Goal: Transaction & Acquisition: Purchase product/service

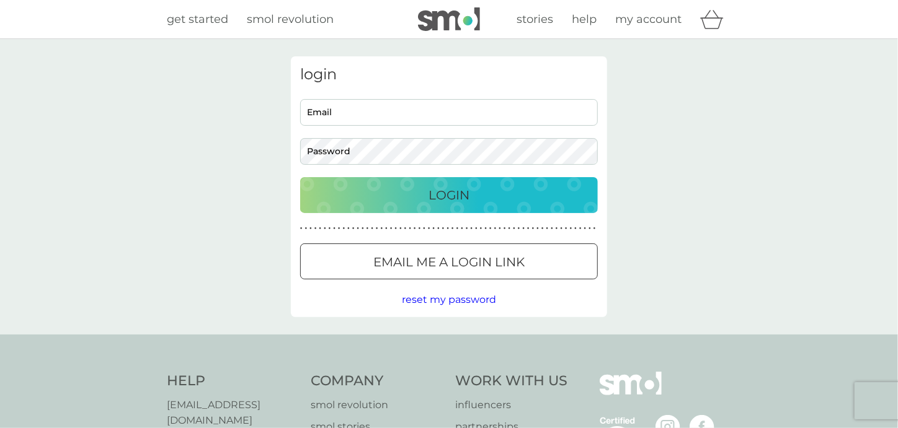
type input "[EMAIL_ADDRESS][DOMAIN_NAME]"
click at [413, 186] on div "Login" at bounding box center [448, 195] width 273 height 20
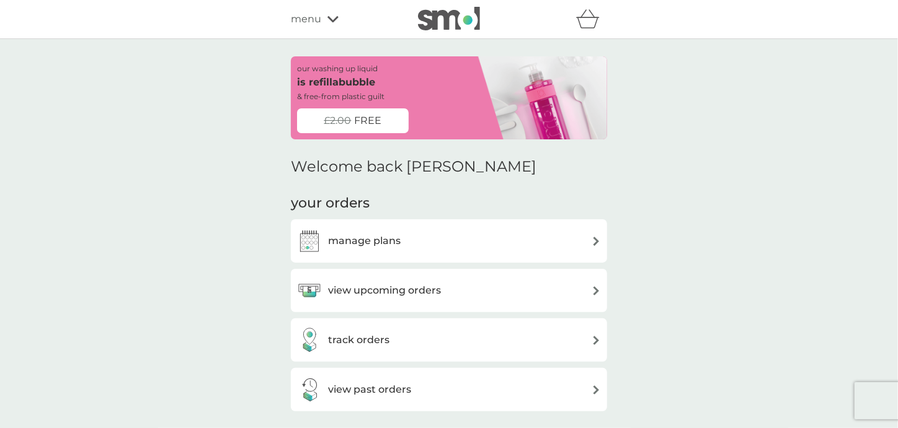
click at [321, 22] on div "menu" at bounding box center [343, 19] width 105 height 16
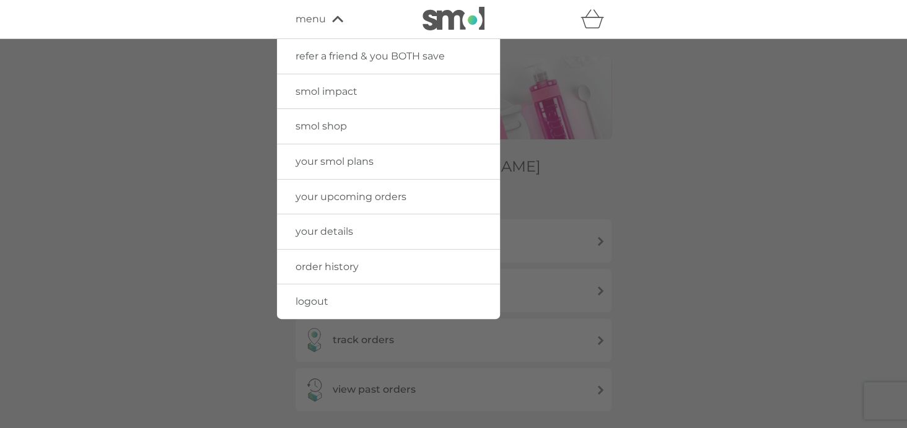
click at [221, 97] on div at bounding box center [453, 253] width 907 height 428
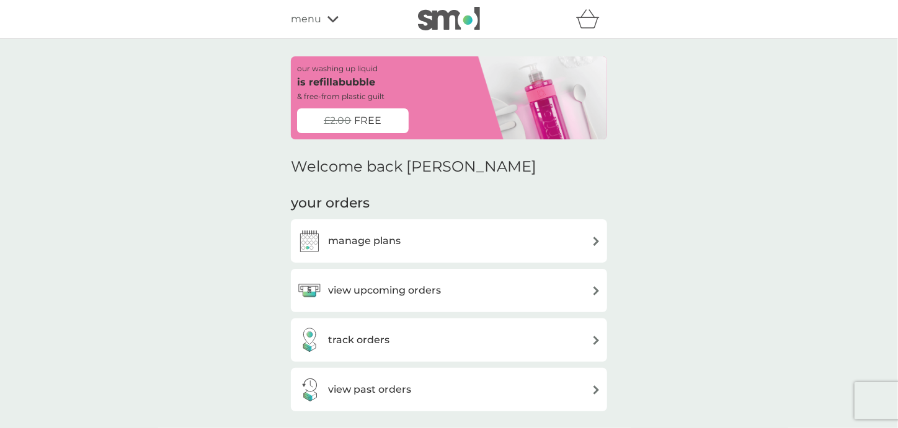
click at [355, 117] on span "FREE" at bounding box center [368, 121] width 27 height 16
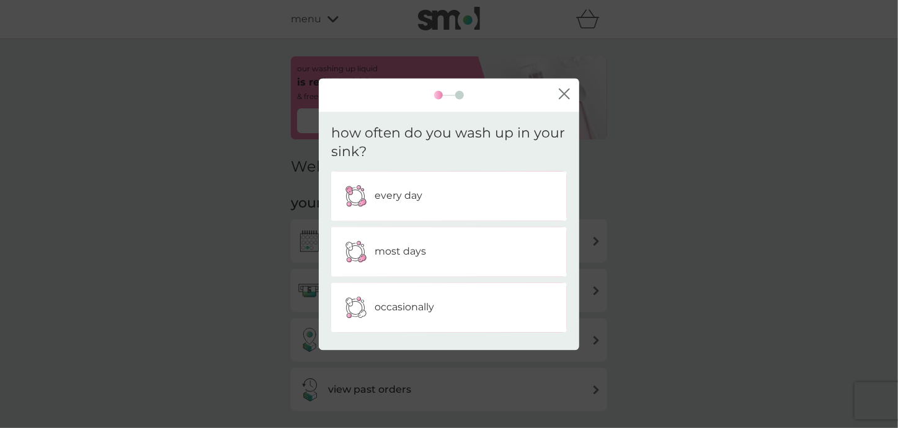
click at [400, 306] on p "occasionally" at bounding box center [404, 308] width 60 height 16
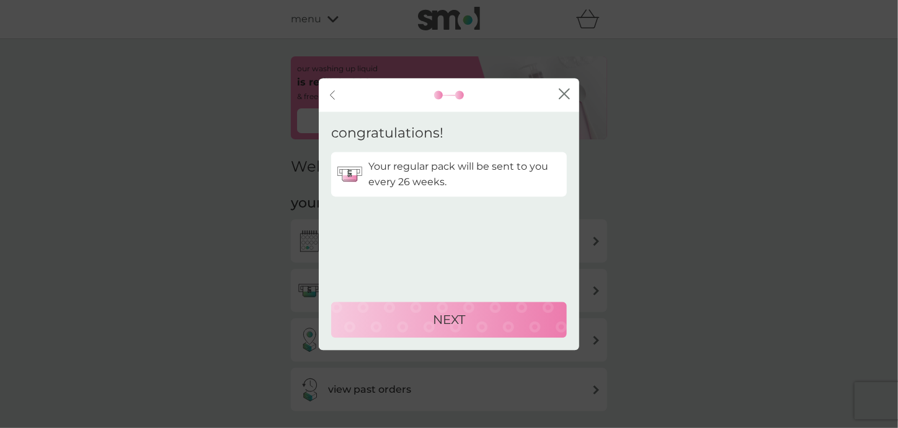
click at [407, 309] on button "NEXT" at bounding box center [449, 320] width 236 height 36
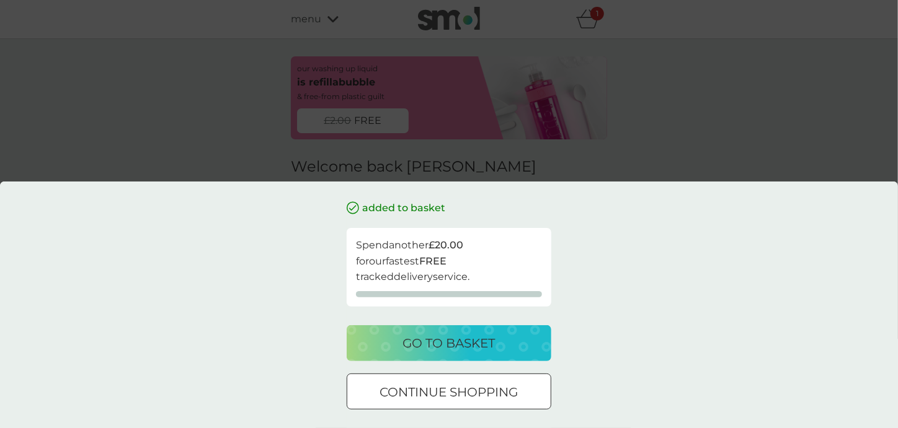
click at [417, 396] on p "continue shopping" at bounding box center [449, 392] width 138 height 20
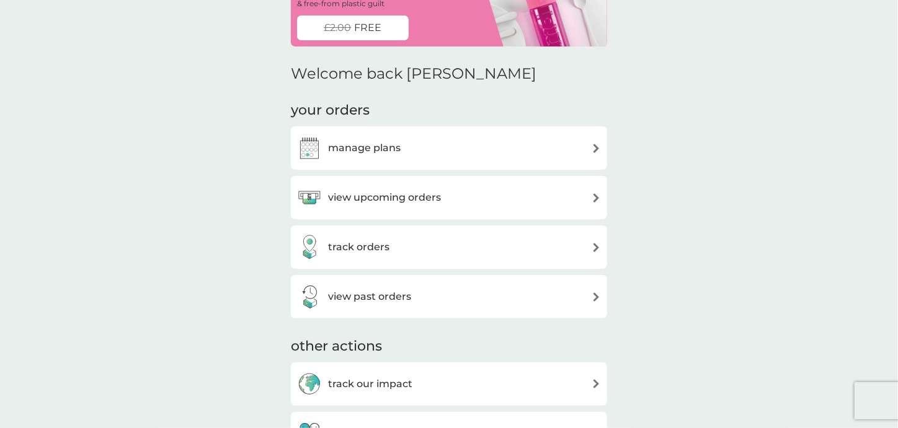
scroll to position [53, 0]
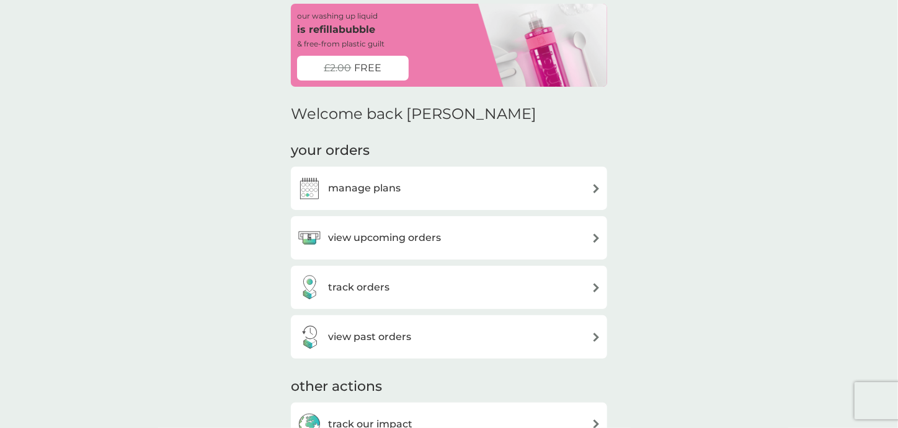
click at [420, 197] on div "manage plans" at bounding box center [449, 188] width 304 height 25
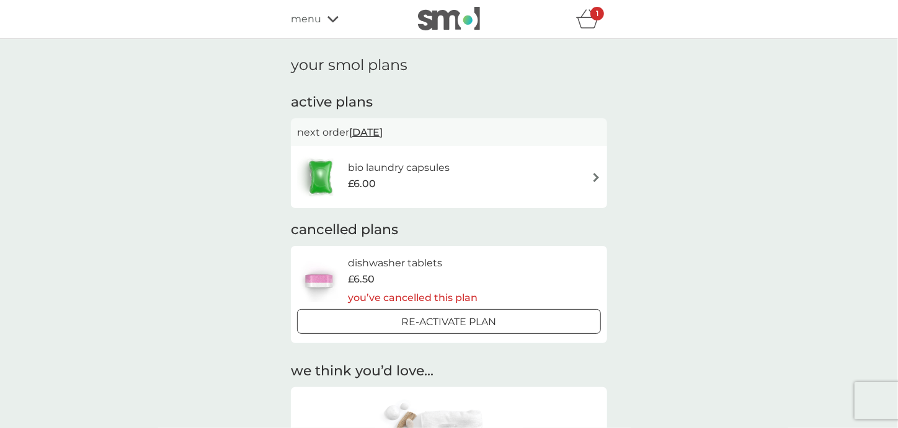
click at [406, 165] on h6 "bio laundry capsules" at bounding box center [399, 168] width 102 height 16
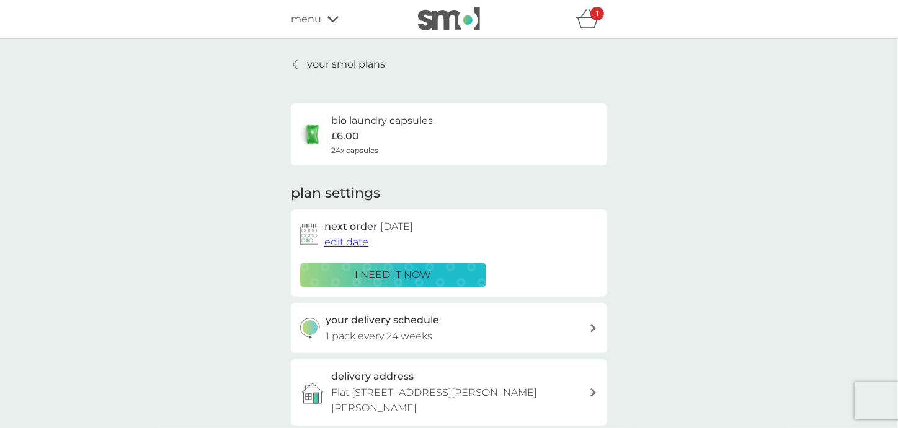
click at [368, 274] on p "i need it now" at bounding box center [393, 275] width 76 height 16
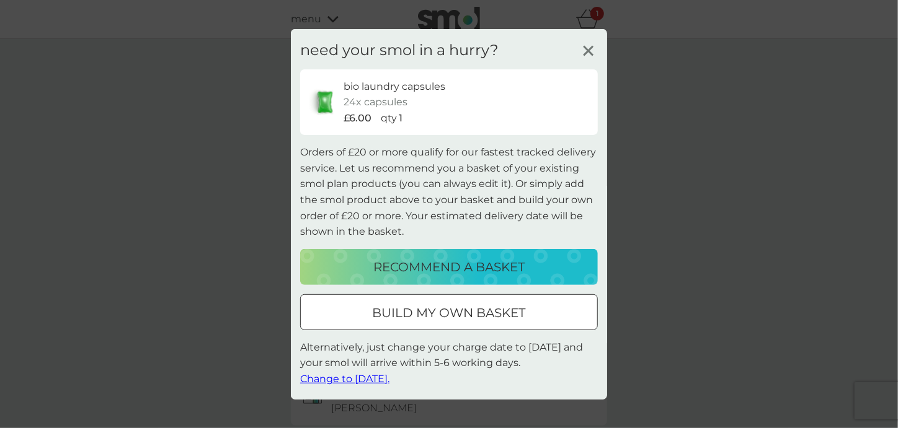
click at [414, 312] on p "build my own basket" at bounding box center [449, 313] width 153 height 20
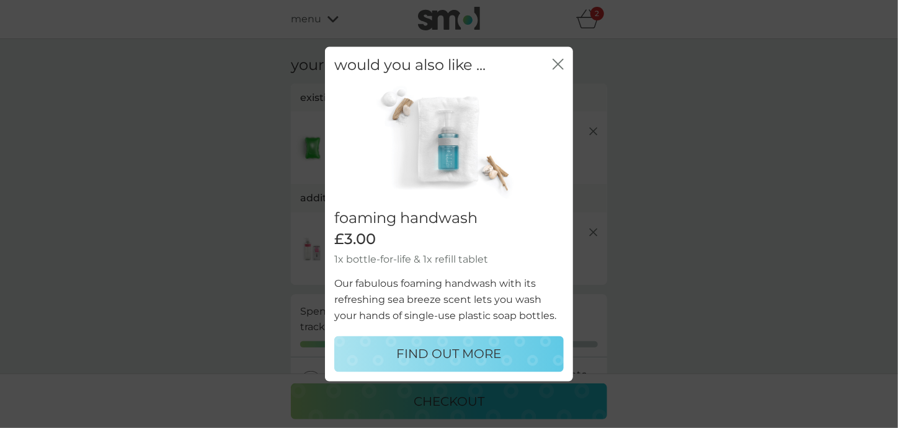
click at [559, 63] on icon "close" at bounding box center [557, 63] width 11 height 11
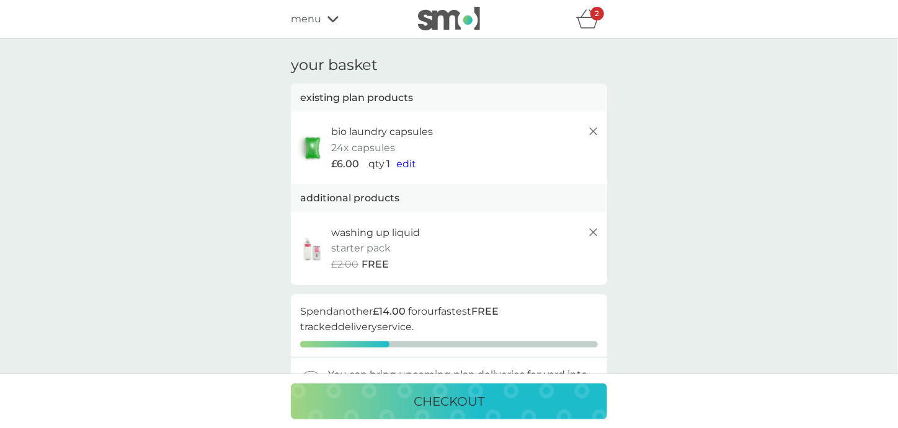
click at [324, 22] on div "menu" at bounding box center [343, 19] width 105 height 16
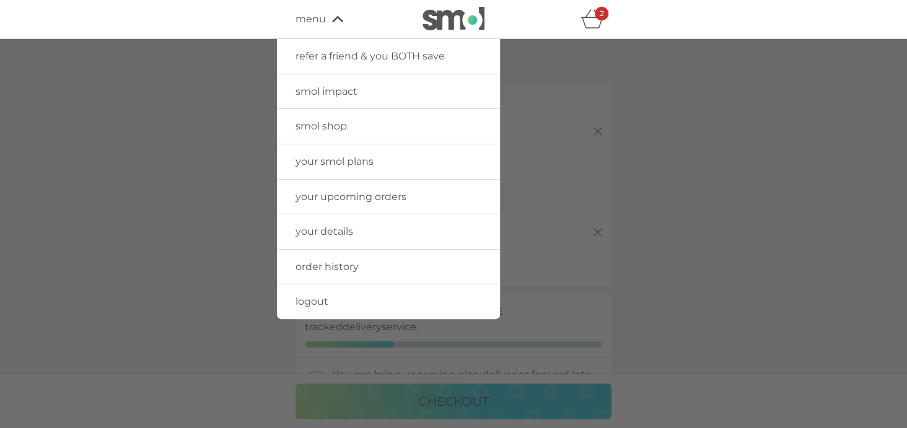
click at [260, 102] on div at bounding box center [453, 253] width 907 height 428
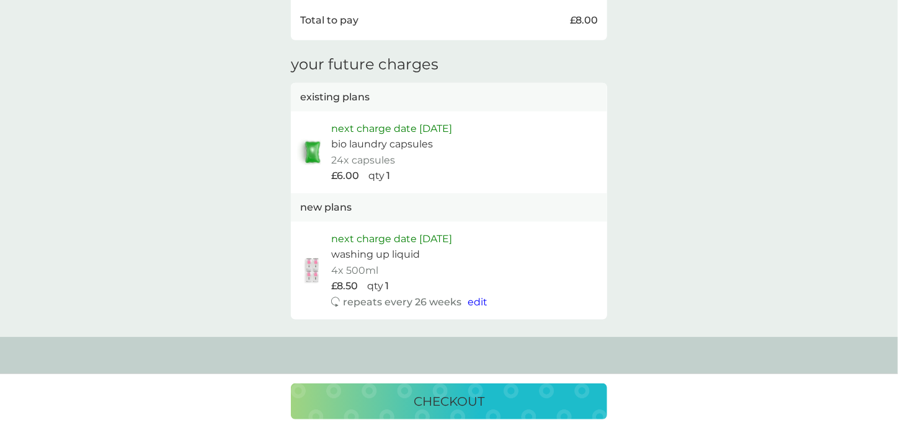
scroll to position [594, 0]
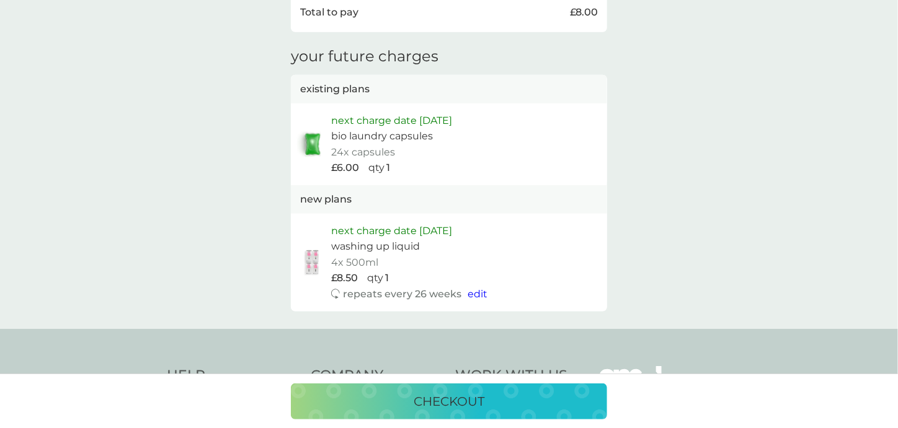
click at [478, 293] on span "edit" at bounding box center [477, 294] width 20 height 12
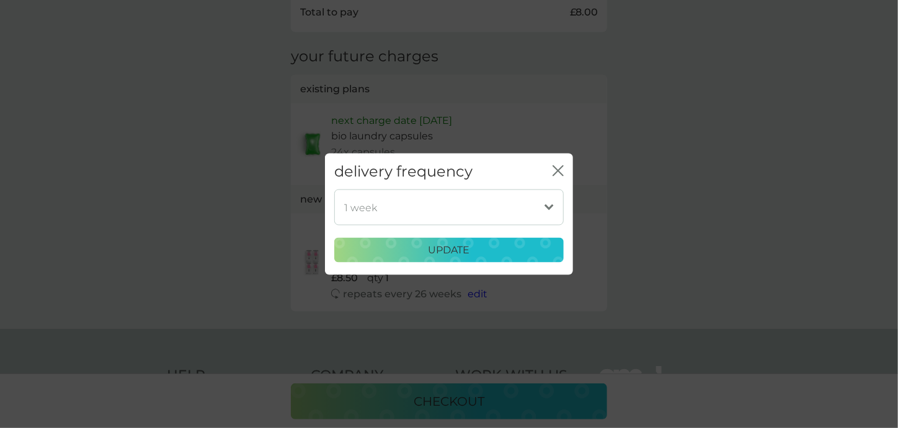
click at [487, 208] on select "1 week 2 weeks 3 weeks 4 weeks 5 weeks 6 weeks 7 weeks 8 weeks 9 weeks 10 weeks…" at bounding box center [448, 208] width 229 height 36
select select "210"
click at [334, 190] on select "1 week 2 weeks 3 weeks 4 weeks 5 weeks 6 weeks 7 weeks 8 weeks 9 weeks 10 weeks…" at bounding box center [448, 208] width 229 height 36
click at [405, 255] on div "update" at bounding box center [448, 250] width 213 height 16
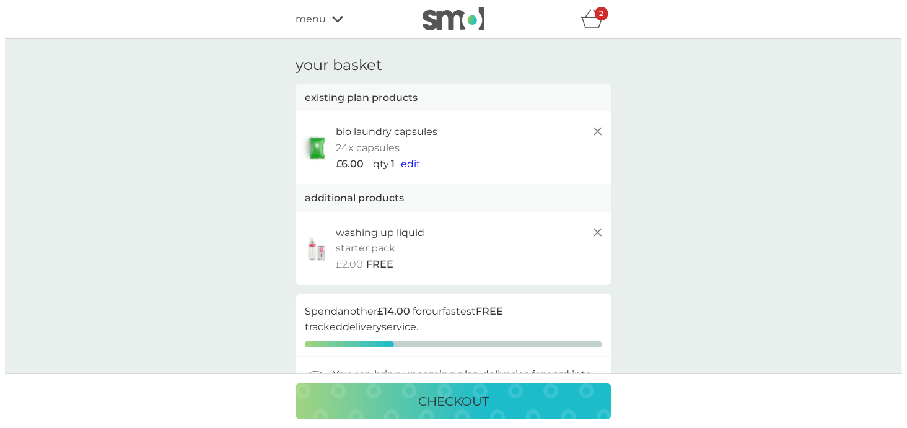
scroll to position [1, 0]
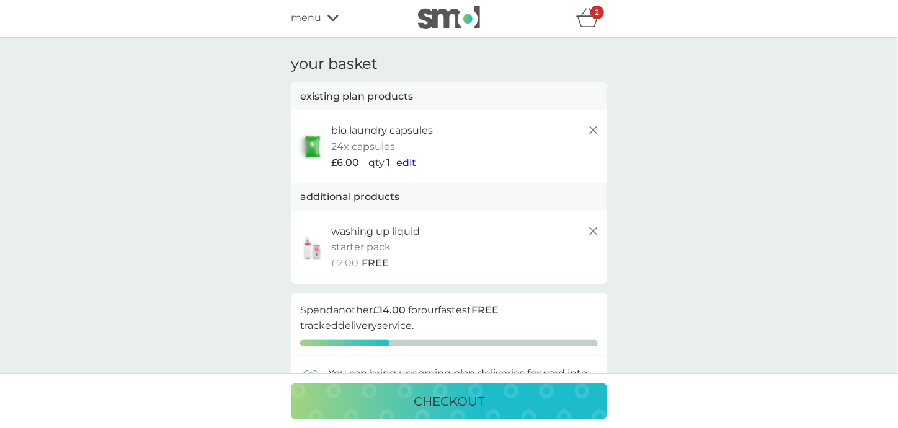
click at [306, 15] on span "menu" at bounding box center [306, 18] width 30 height 16
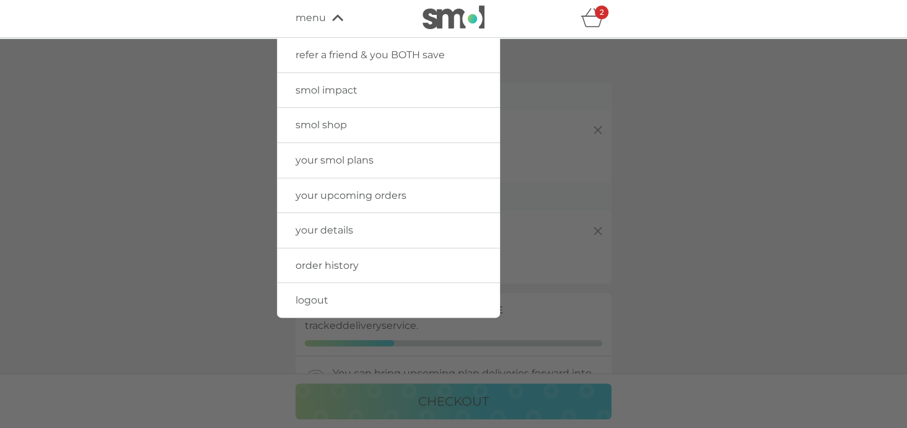
click at [334, 130] on span "smol shop" at bounding box center [321, 125] width 51 height 12
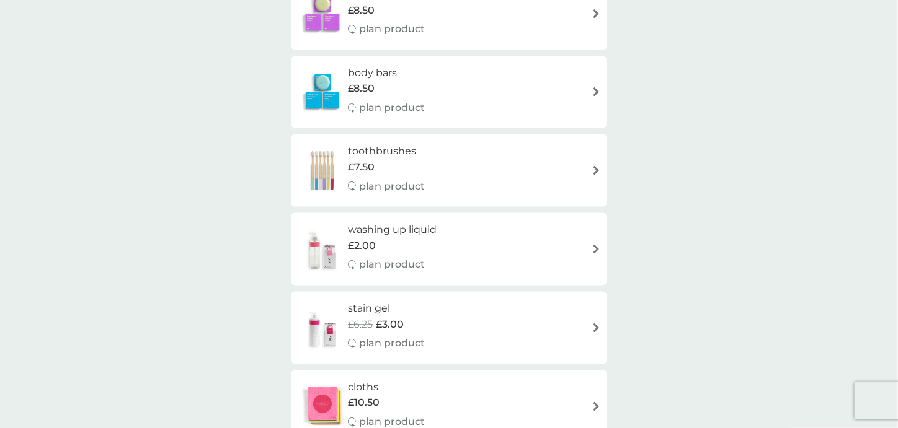
scroll to position [1147, 0]
click at [434, 249] on div "£2.00" at bounding box center [392, 248] width 89 height 16
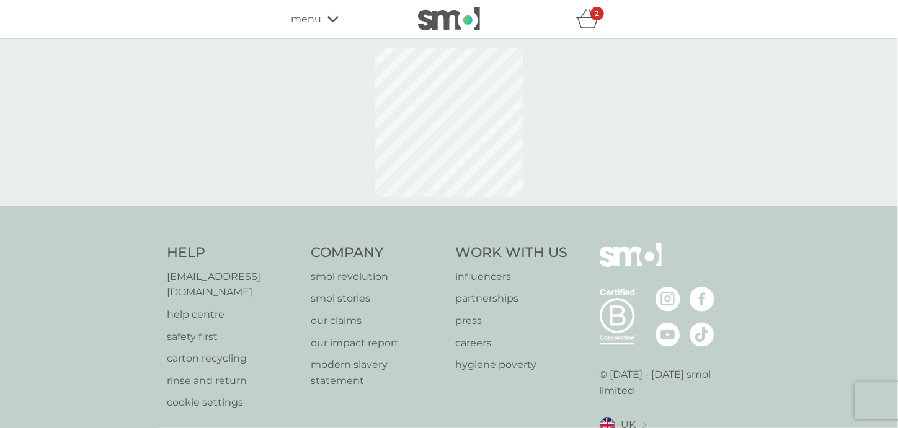
select select "112"
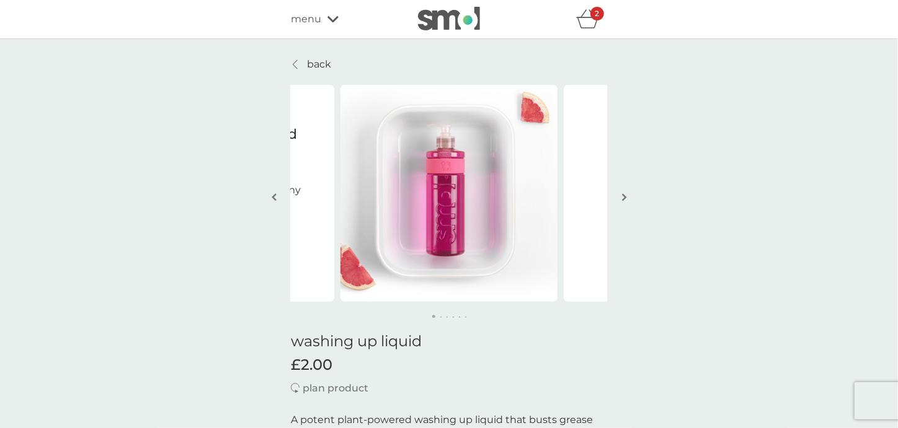
click at [625, 193] on img "button" at bounding box center [624, 197] width 5 height 9
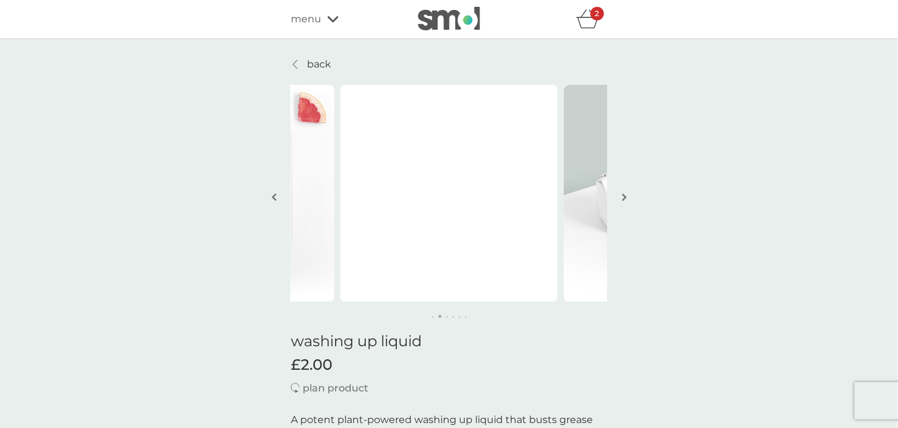
click at [625, 193] on img "button" at bounding box center [624, 197] width 5 height 9
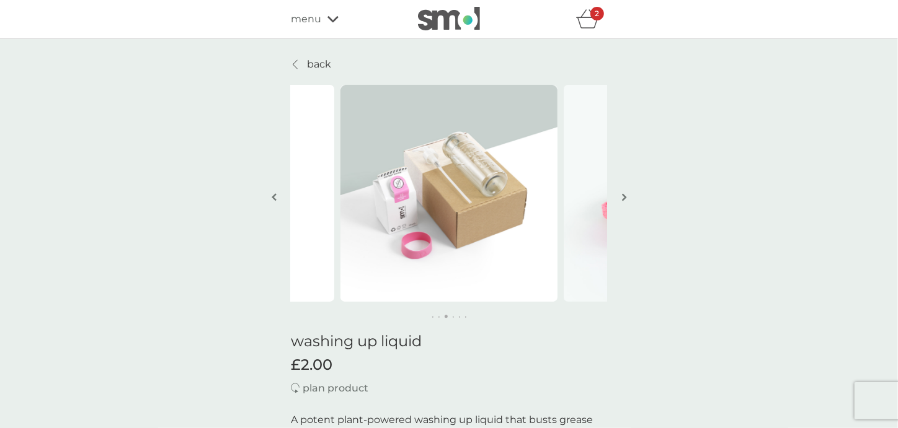
click at [625, 193] on img "button" at bounding box center [624, 197] width 5 height 9
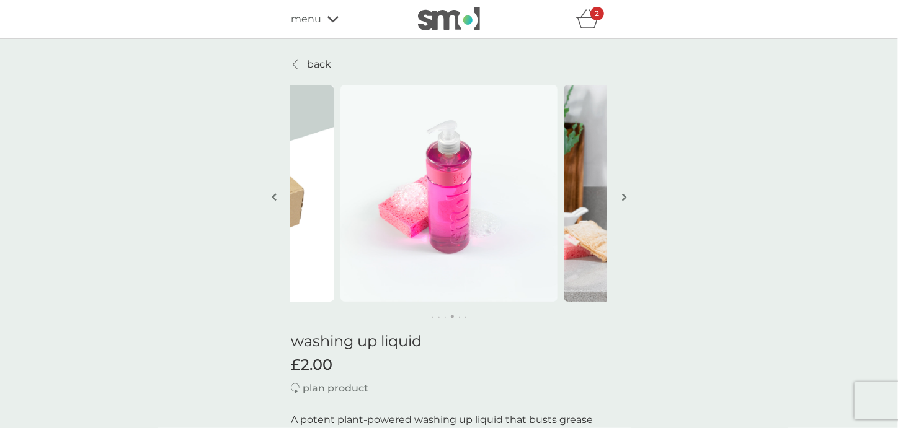
click at [625, 193] on img "button" at bounding box center [624, 197] width 5 height 9
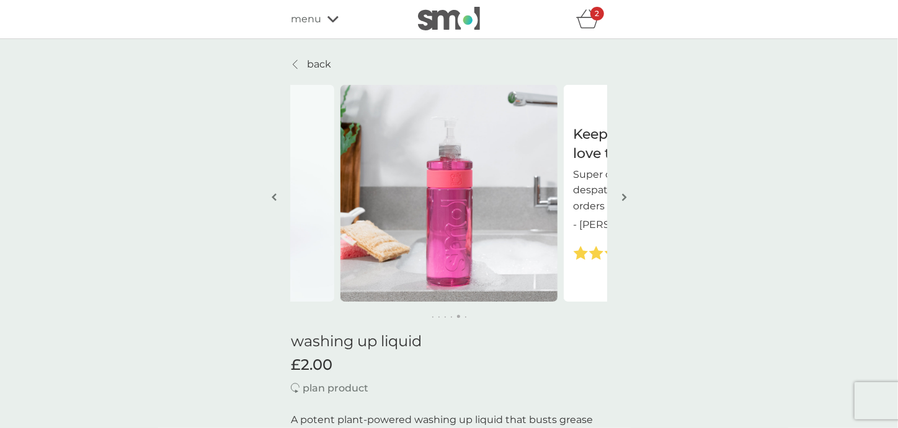
click at [625, 193] on img "button" at bounding box center [624, 197] width 5 height 9
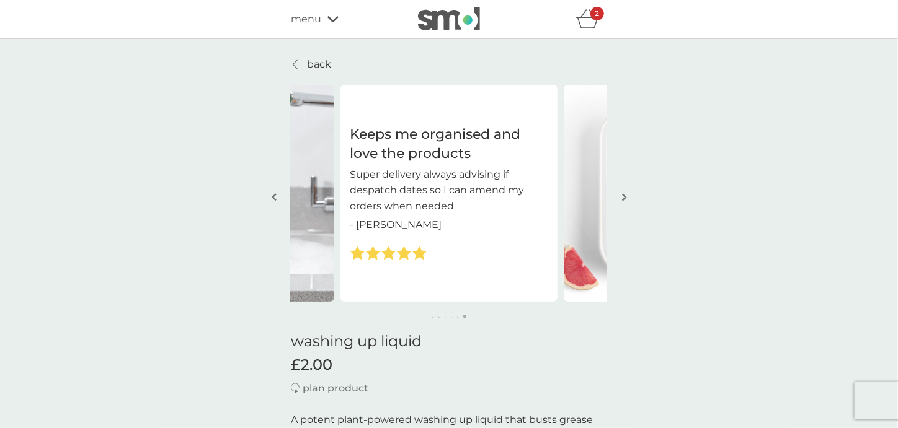
click at [625, 193] on img "button" at bounding box center [624, 197] width 5 height 9
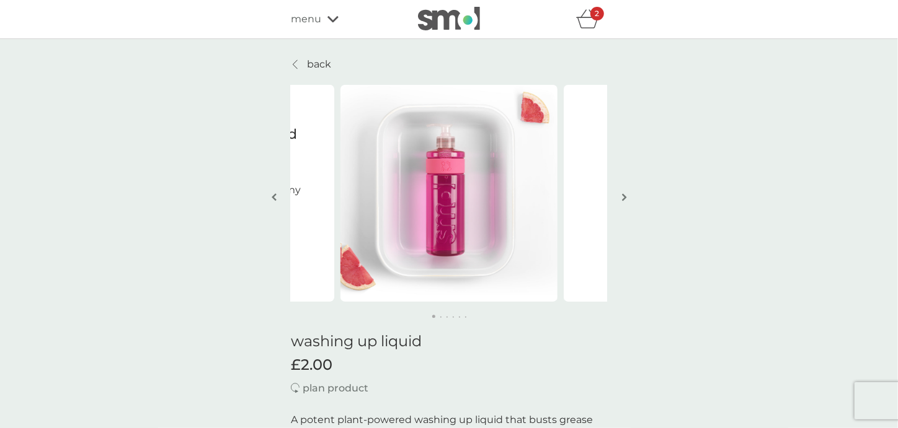
click at [625, 193] on img "button" at bounding box center [624, 197] width 5 height 9
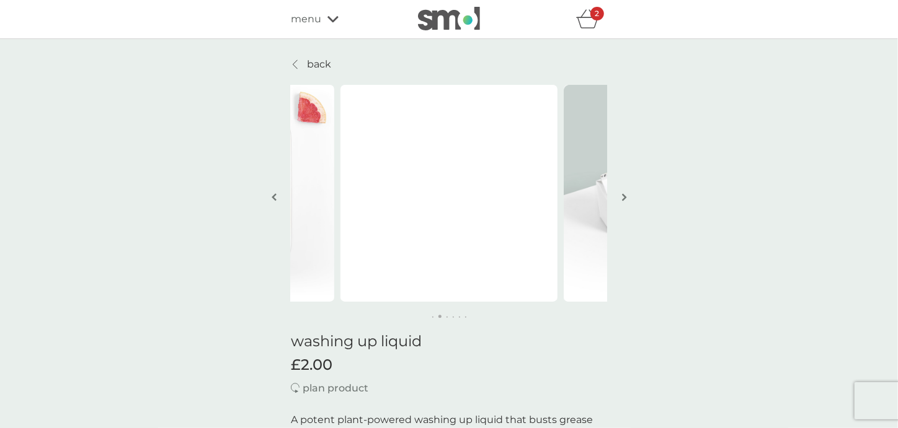
click at [625, 193] on img "button" at bounding box center [624, 197] width 5 height 9
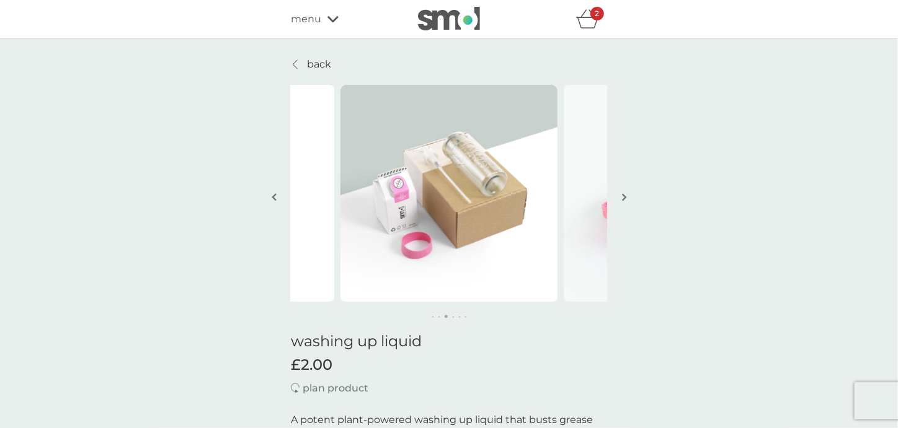
click at [625, 193] on img "button" at bounding box center [624, 197] width 5 height 9
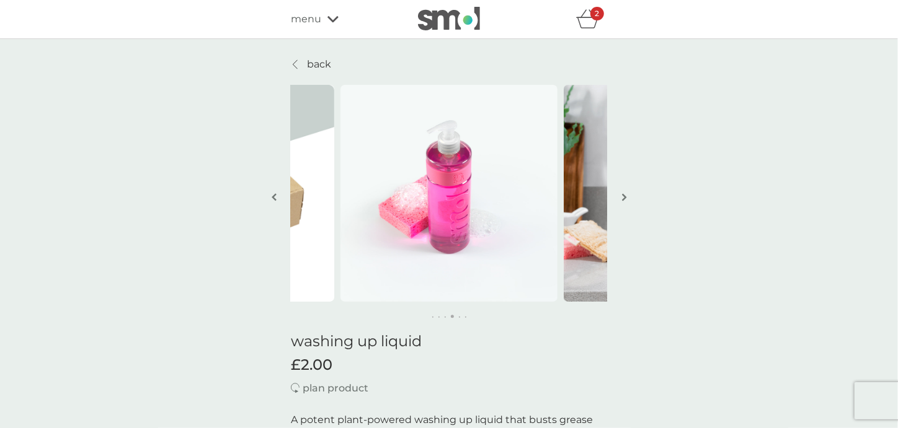
click at [602, 13] on div "2" at bounding box center [597, 14] width 14 height 14
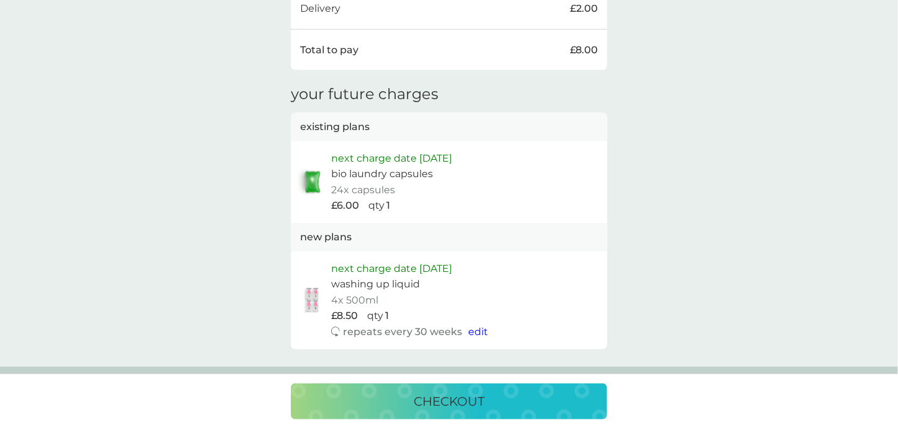
scroll to position [660, 0]
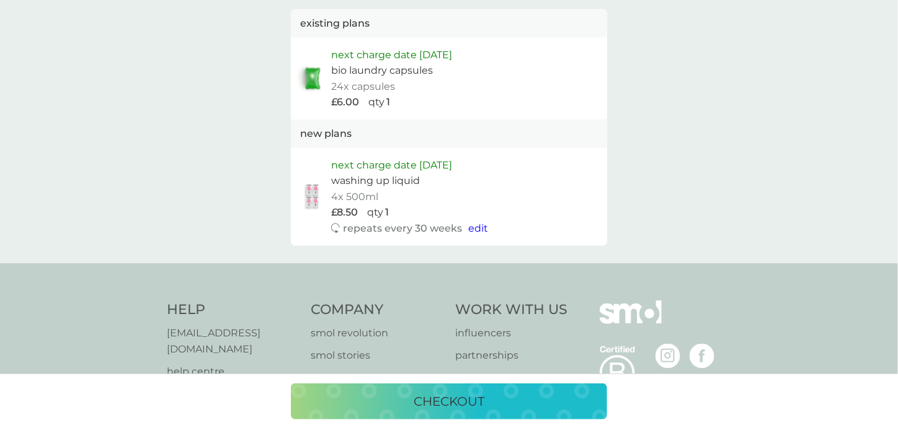
click at [404, 403] on div "checkout" at bounding box center [448, 402] width 291 height 20
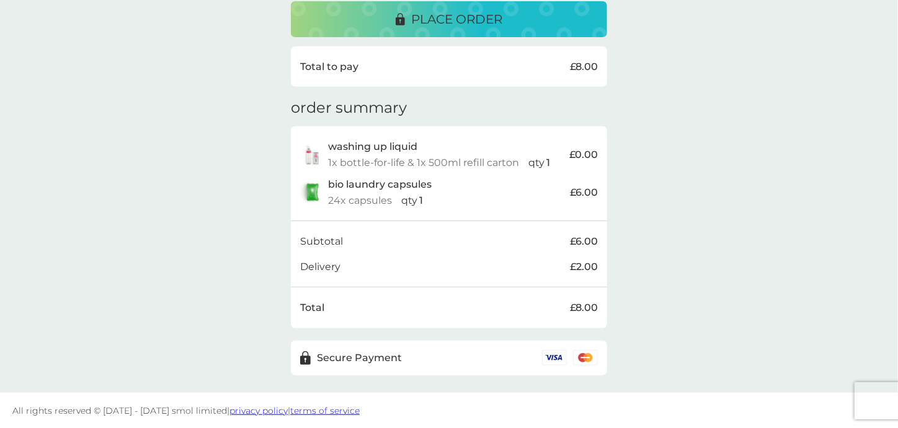
scroll to position [71, 0]
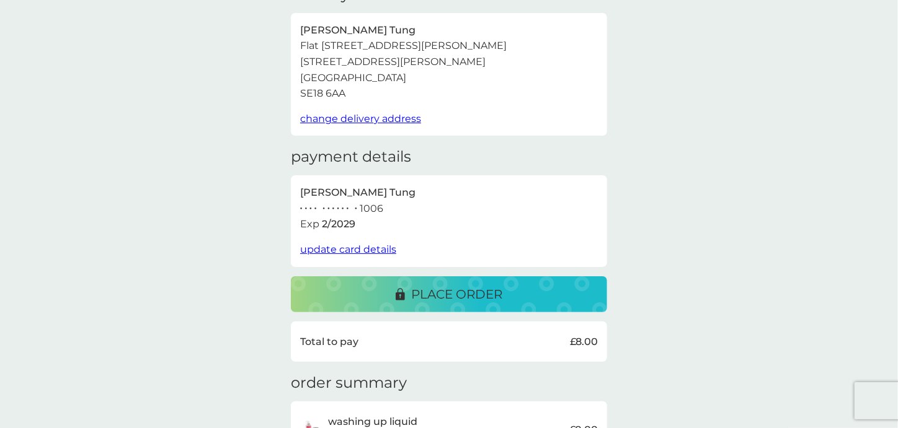
click at [360, 246] on span "update card details" at bounding box center [348, 250] width 96 height 12
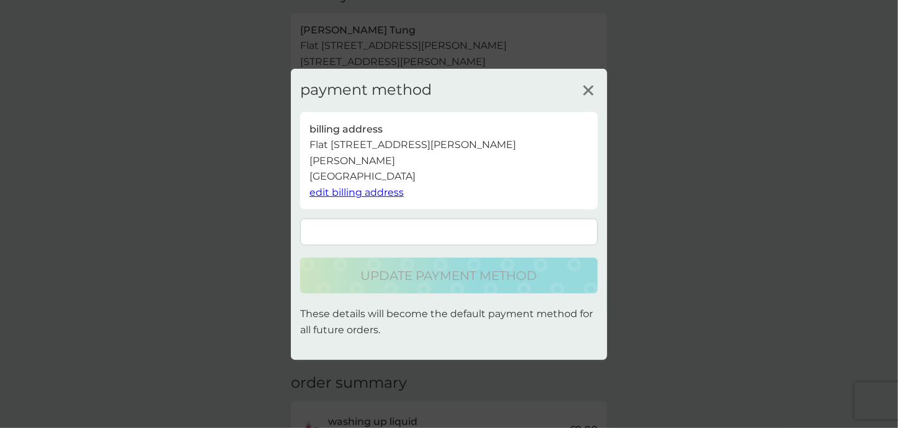
click at [425, 195] on div "billing address Flat 203 Theobald Heights, 1 Moy Lane, SE18 6AA, London United …" at bounding box center [449, 161] width 298 height 98
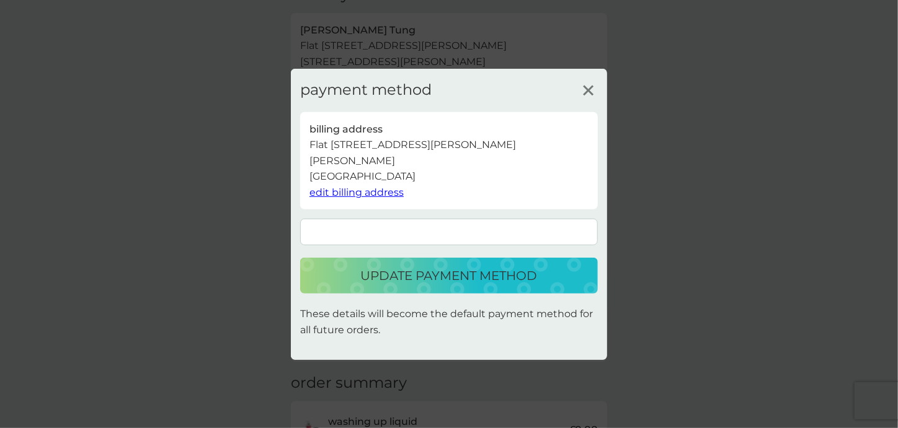
click at [458, 277] on p "update payment method" at bounding box center [449, 276] width 177 height 20
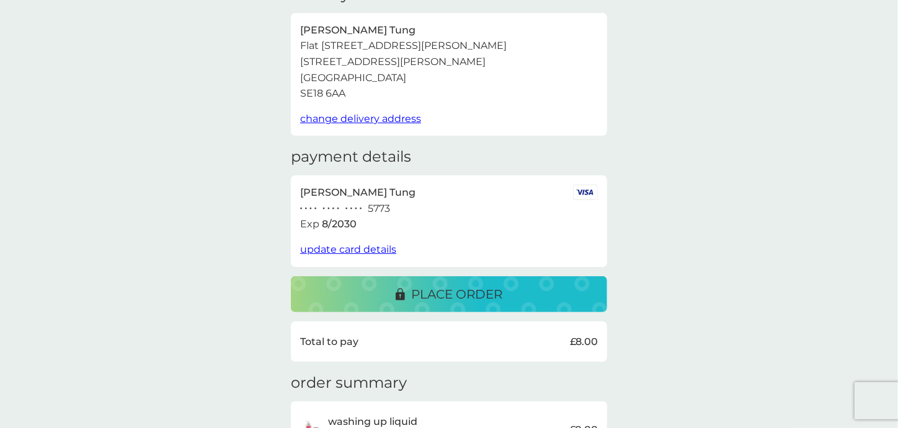
click at [423, 287] on p "place order" at bounding box center [456, 295] width 91 height 20
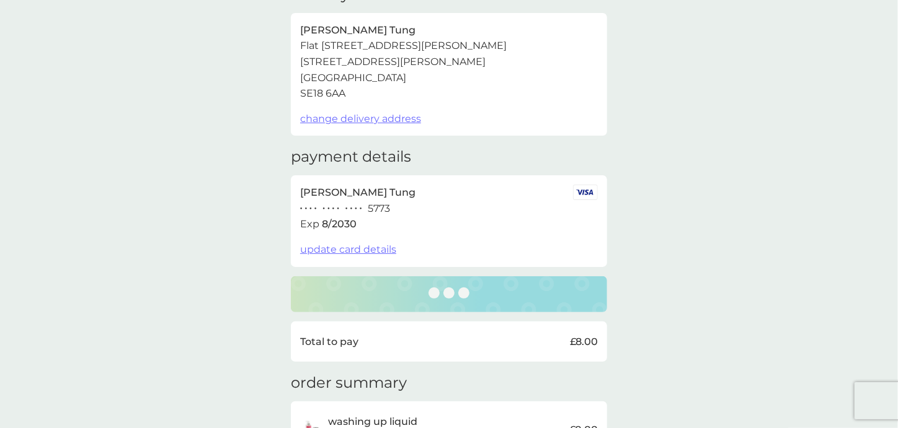
scroll to position [267, 0]
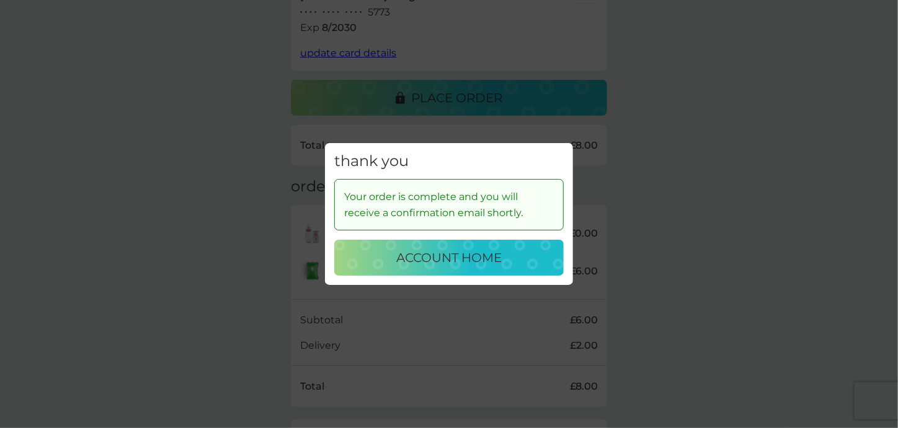
click at [435, 249] on p "account home" at bounding box center [448, 258] width 105 height 20
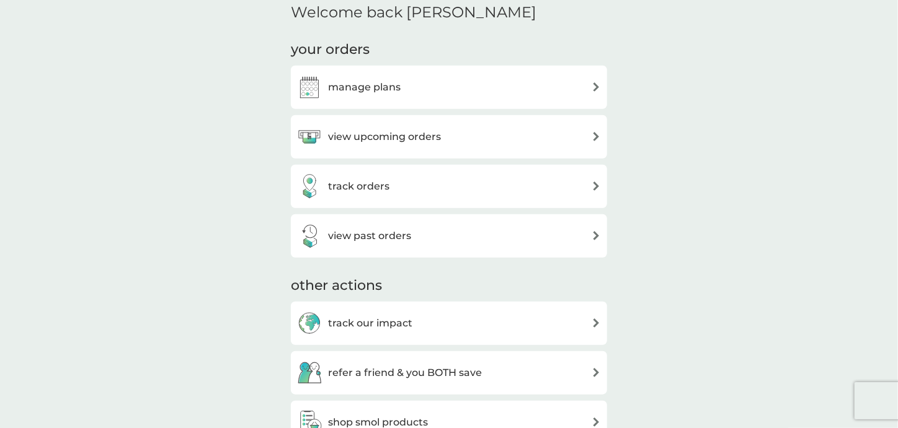
scroll to position [380, 0]
click at [375, 178] on h3 "track orders" at bounding box center [358, 185] width 61 height 16
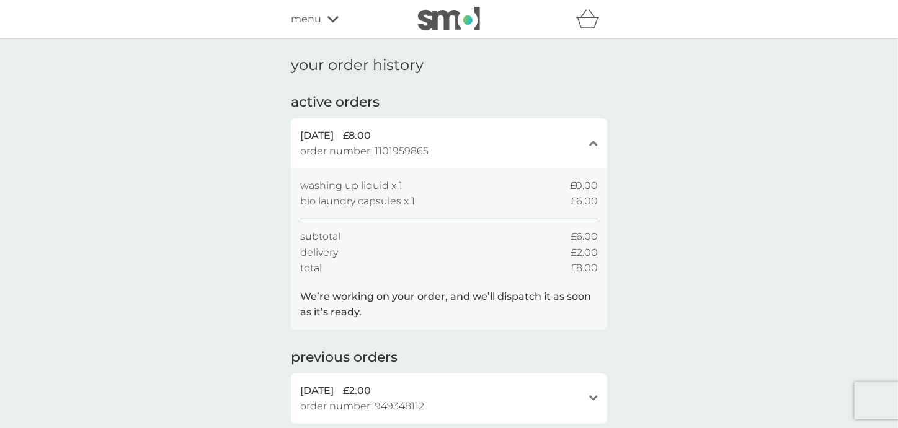
scroll to position [107, 0]
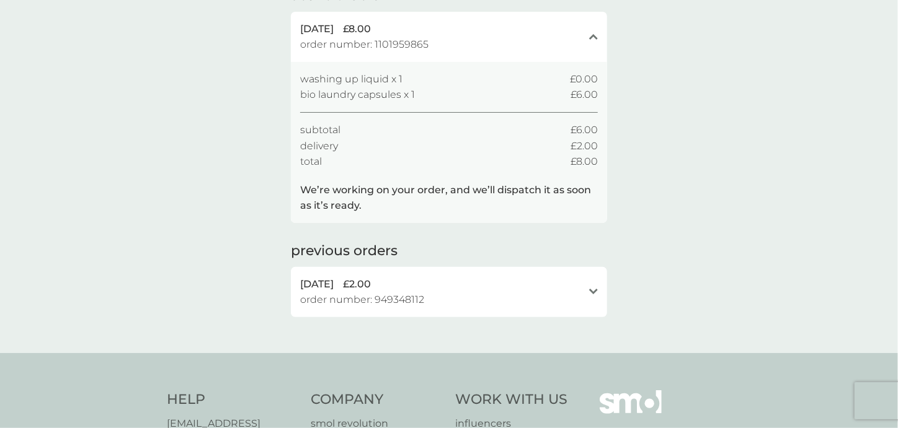
click at [456, 285] on div "[DATE] £2.00" at bounding box center [441, 284] width 283 height 16
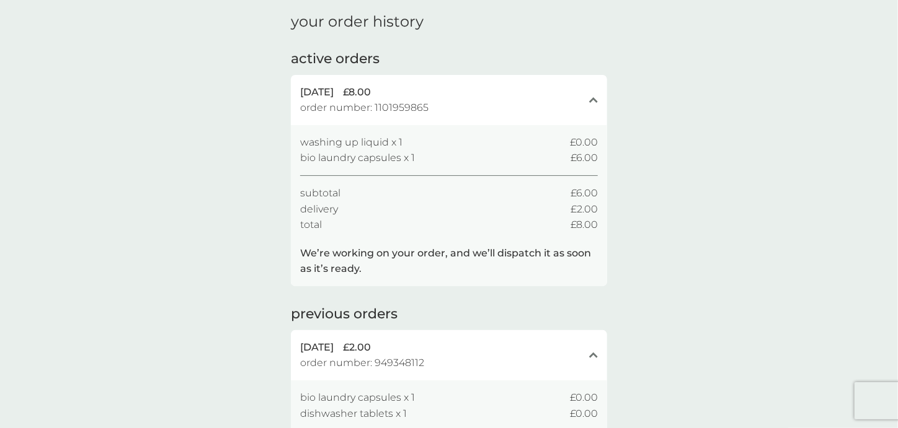
scroll to position [0, 0]
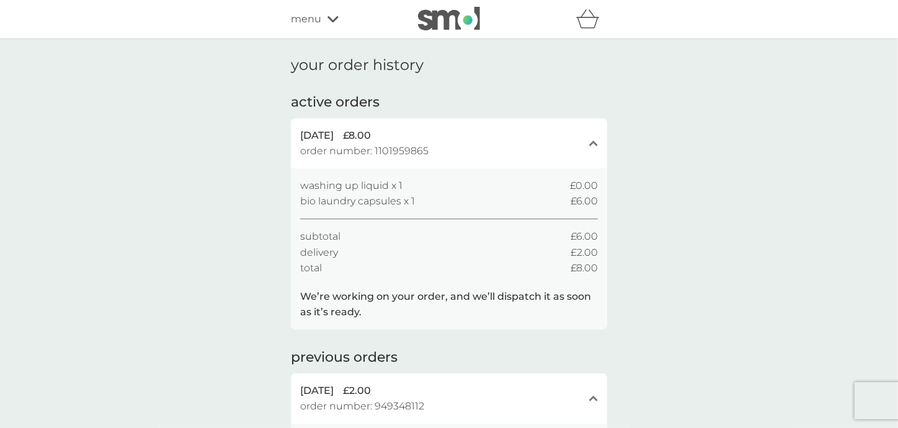
click at [316, 17] on span "menu" at bounding box center [306, 19] width 30 height 16
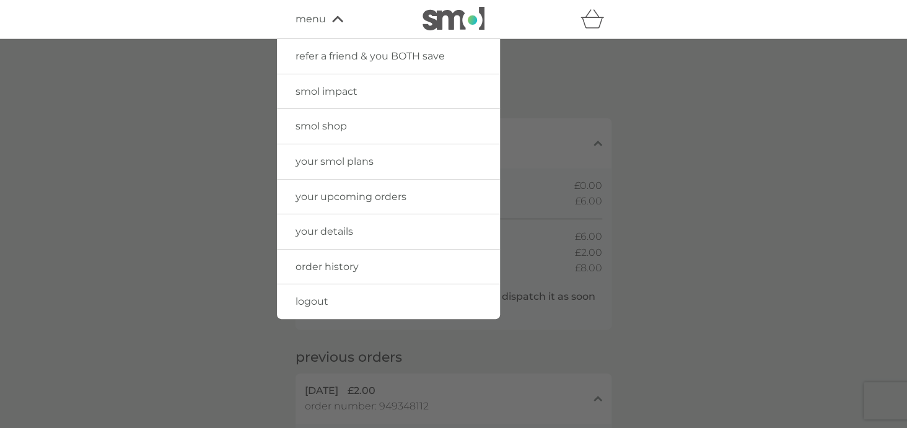
click at [329, 93] on span "smol impact" at bounding box center [327, 92] width 62 height 12
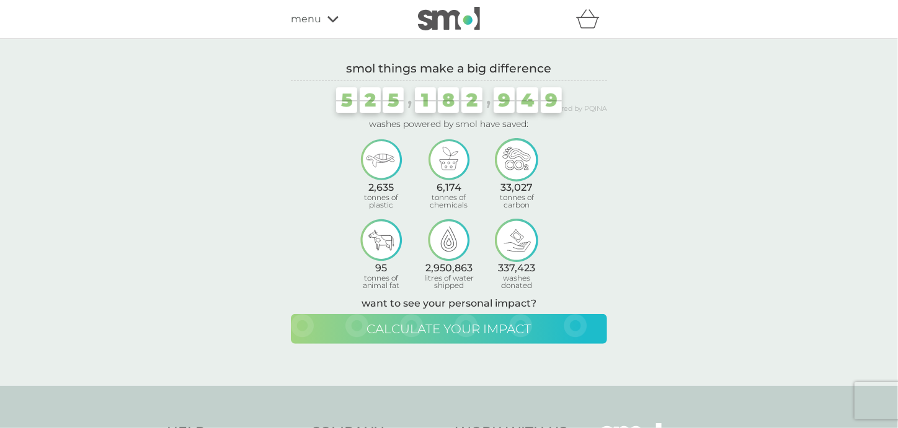
click at [377, 332] on span "calculate your impact" at bounding box center [449, 329] width 164 height 15
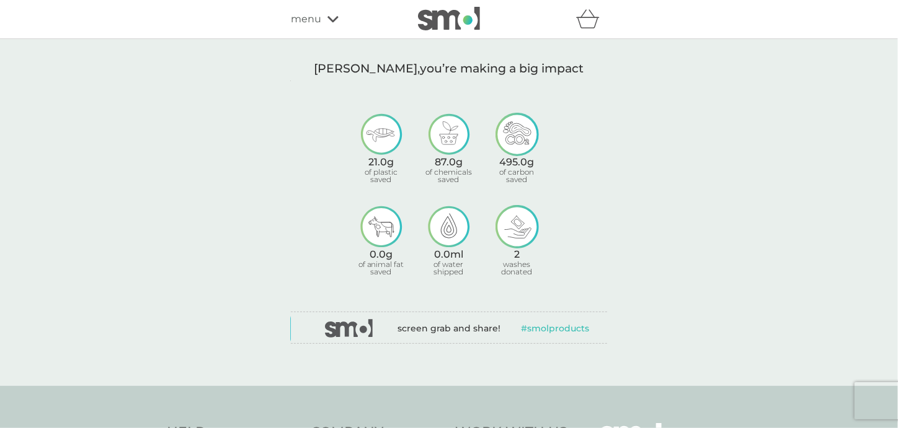
click at [331, 21] on icon at bounding box center [332, 19] width 11 height 6
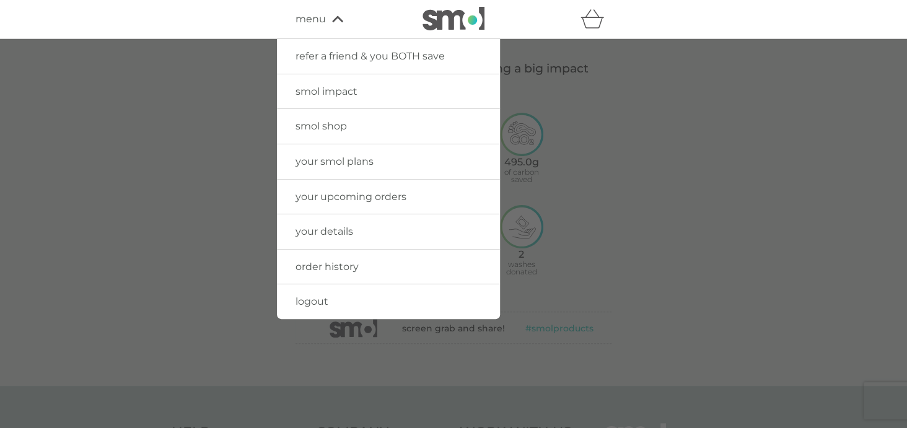
click at [313, 231] on span "your details" at bounding box center [325, 232] width 58 height 12
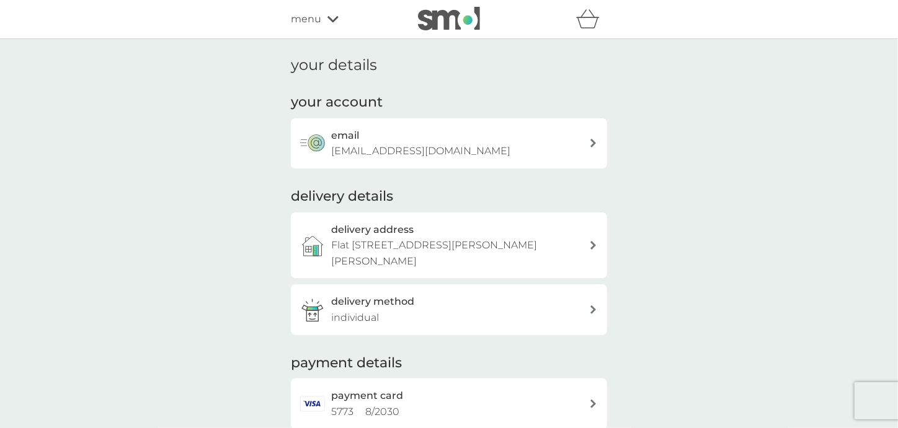
click at [321, 19] on div "menu" at bounding box center [343, 19] width 105 height 16
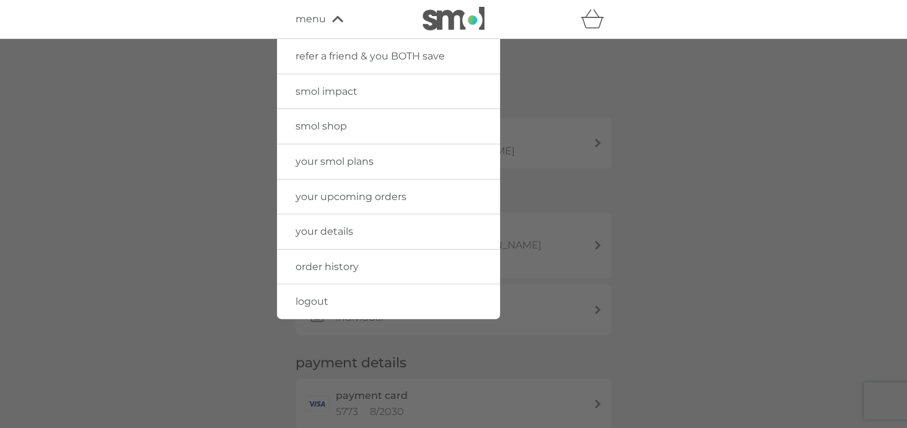
click at [325, 132] on link "smol shop" at bounding box center [388, 126] width 223 height 35
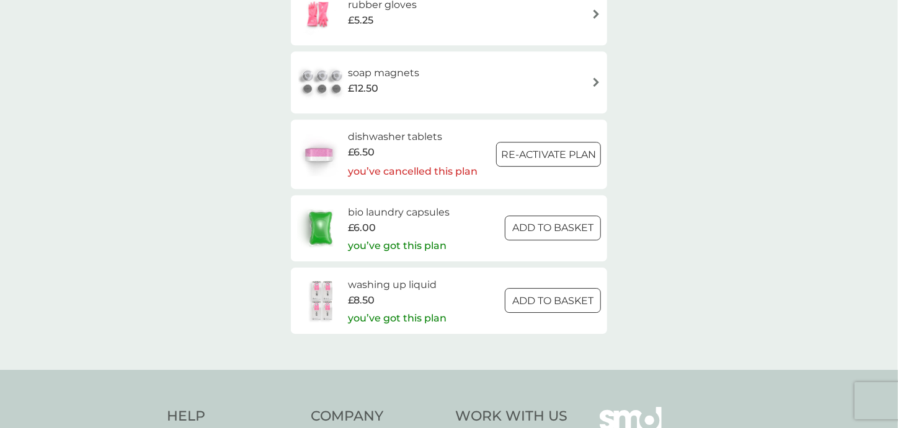
scroll to position [1850, 0]
